Goal: Task Accomplishment & Management: Use online tool/utility

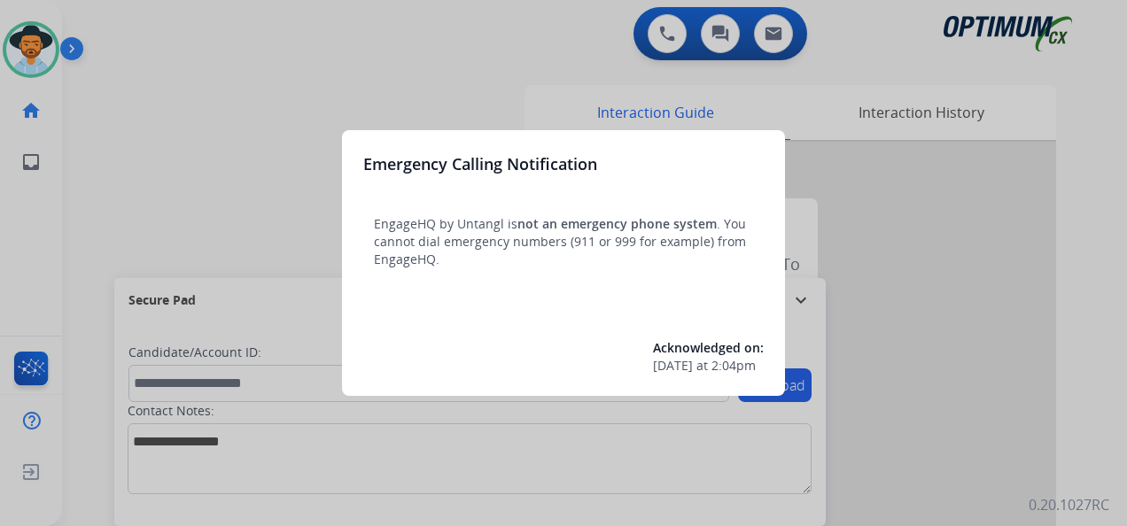
click at [51, 47] on div at bounding box center [563, 263] width 1127 height 526
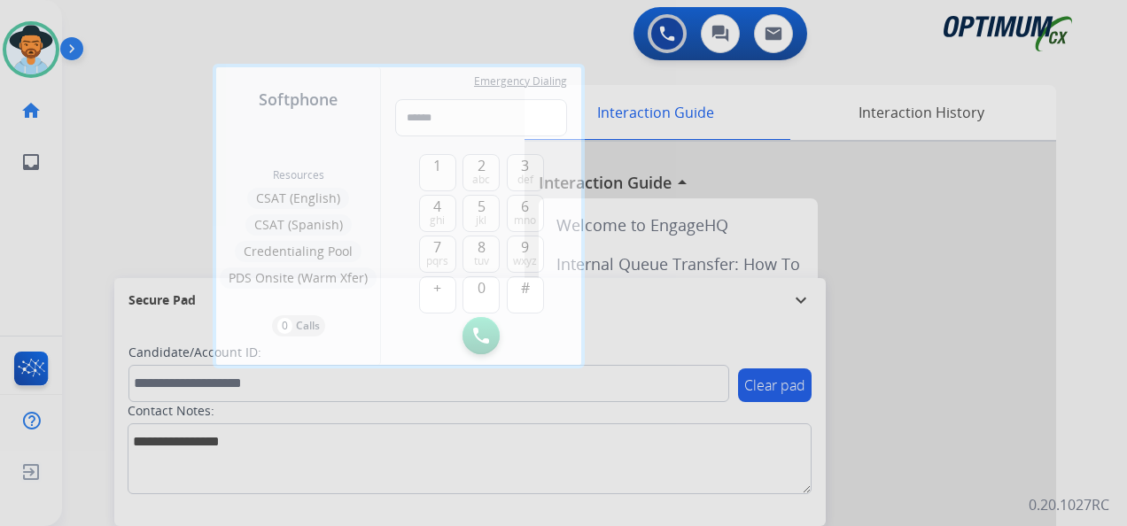
click at [46, 50] on div at bounding box center [563, 263] width 1127 height 526
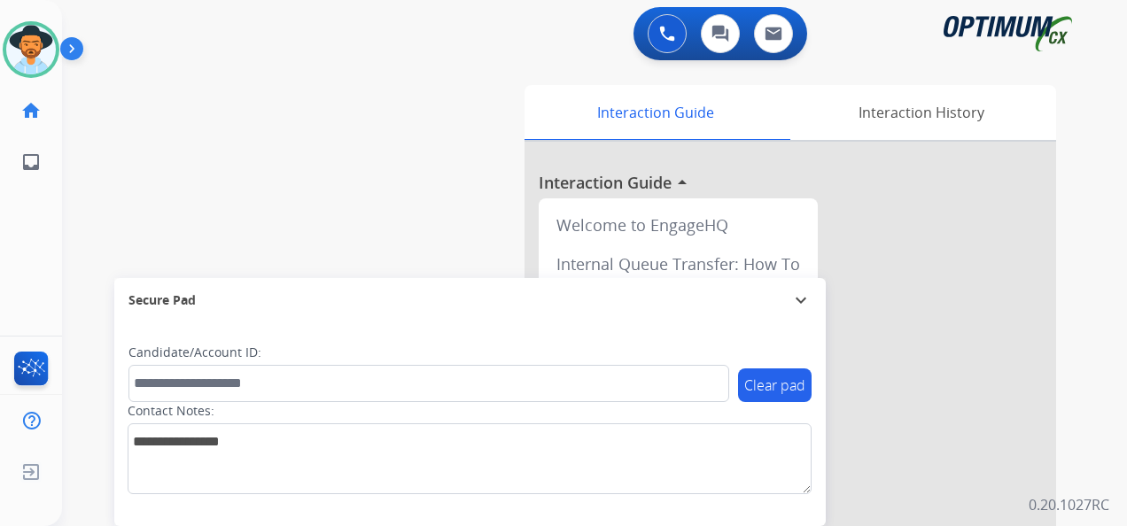
click at [46, 50] on img at bounding box center [31, 50] width 50 height 50
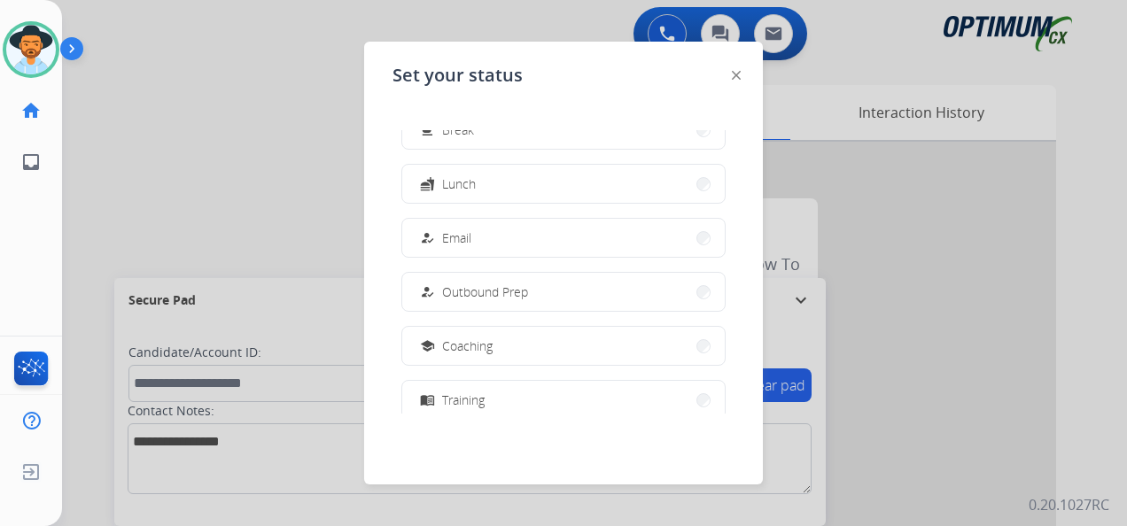
scroll to position [266, 0]
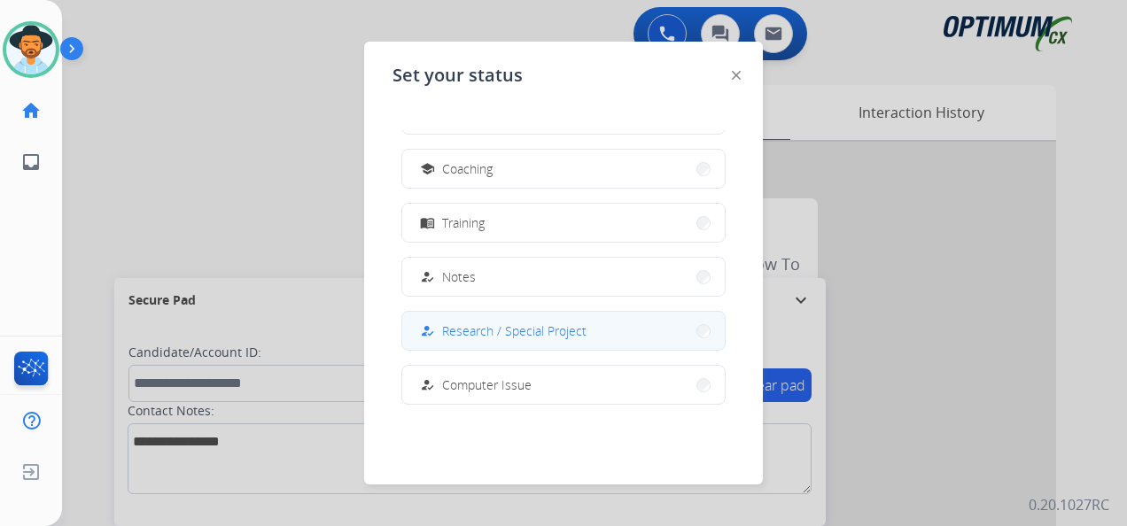
click at [495, 319] on button "how_to_reg Research / Special Project" at bounding box center [563, 331] width 323 height 38
